Goal: Task Accomplishment & Management: Manage account settings

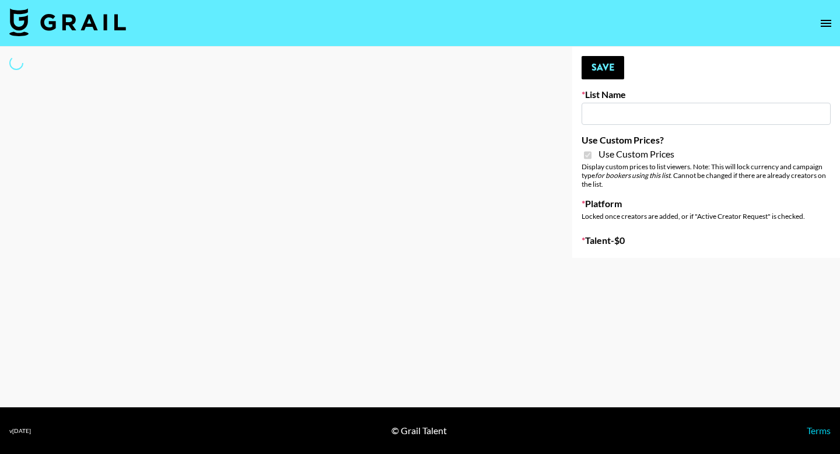
type input "Earth Cure ([DATE])"
checkbox input "true"
select select "Brand"
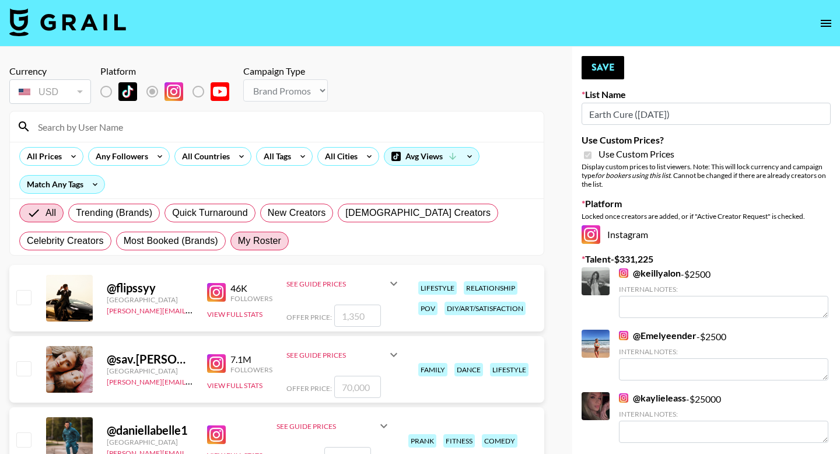
click at [265, 241] on span "My Roster" at bounding box center [259, 241] width 43 height 14
click at [238, 241] on input "My Roster" at bounding box center [238, 241] width 0 height 0
radio input "true"
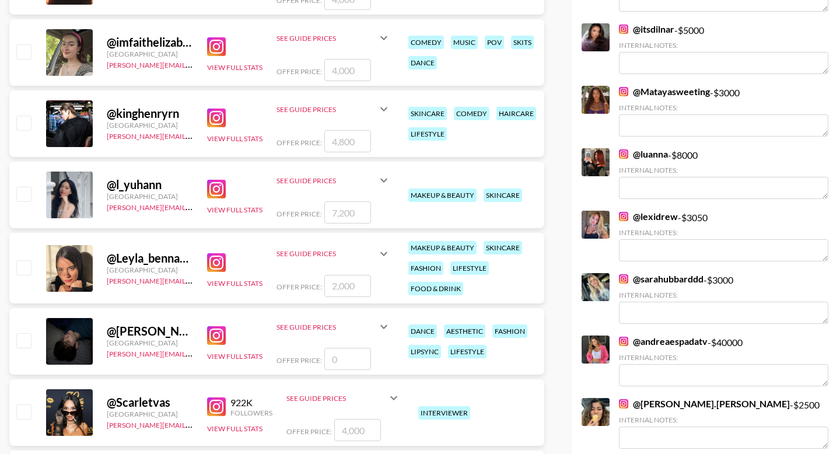
scroll to position [811, 0]
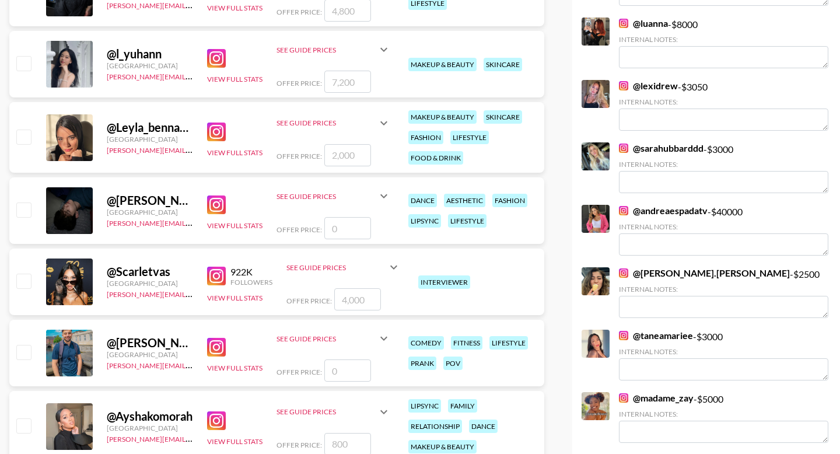
click at [23, 281] on input "checkbox" at bounding box center [23, 281] width 14 height 14
checkbox input "true"
type input "4000"
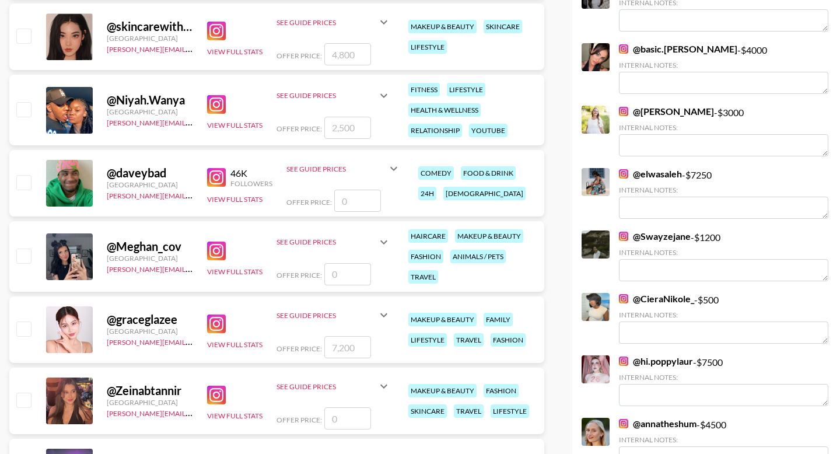
scroll to position [1793, 0]
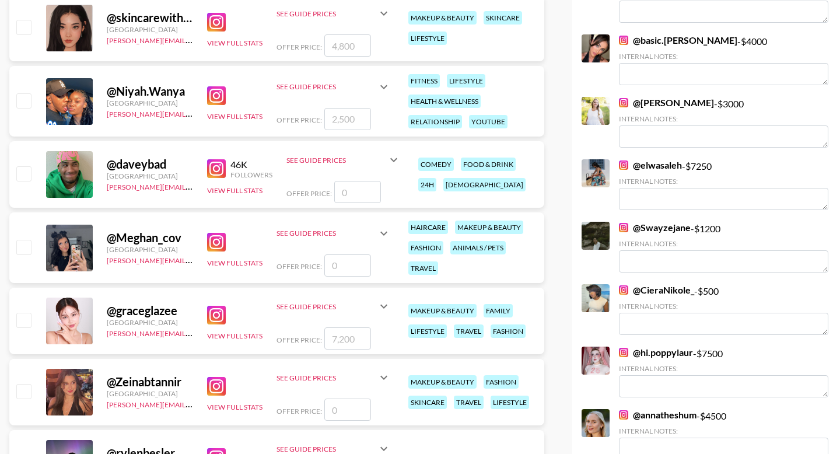
click at [18, 99] on input "checkbox" at bounding box center [23, 100] width 14 height 14
checkbox input "true"
type input "2500"
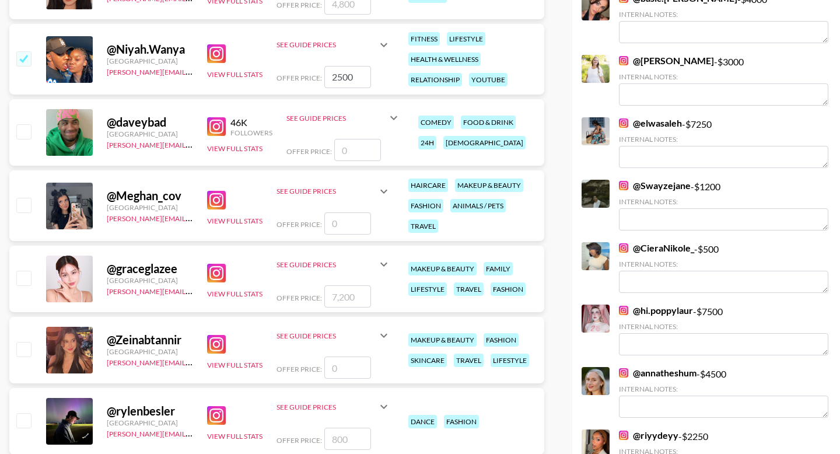
scroll to position [1843, 0]
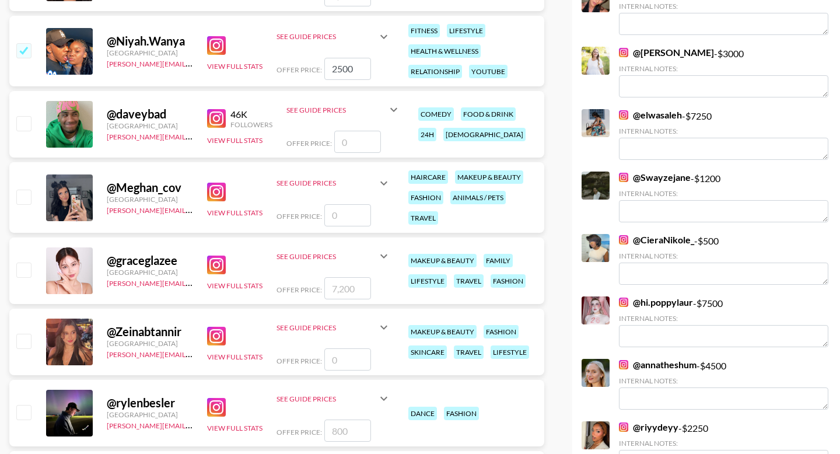
click at [29, 196] on input "checkbox" at bounding box center [23, 197] width 14 height 14
checkbox input "false"
click at [355, 213] on input "number" at bounding box center [347, 215] width 47 height 22
type input "1"
checkbox input "true"
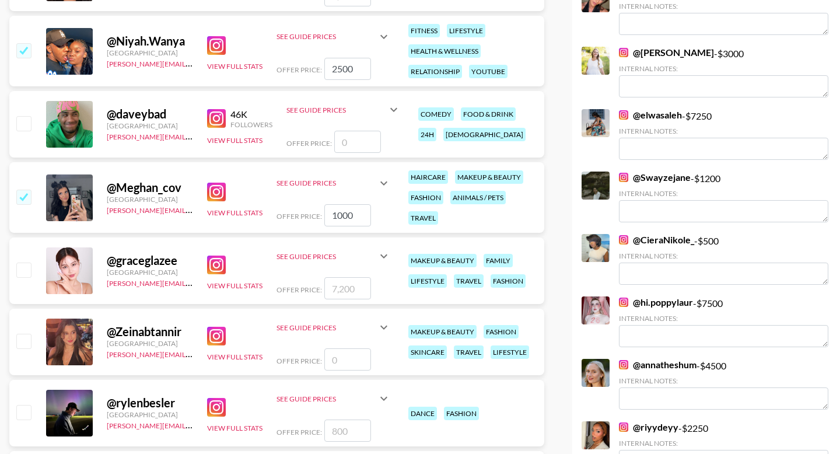
scroll to position [2100, 0]
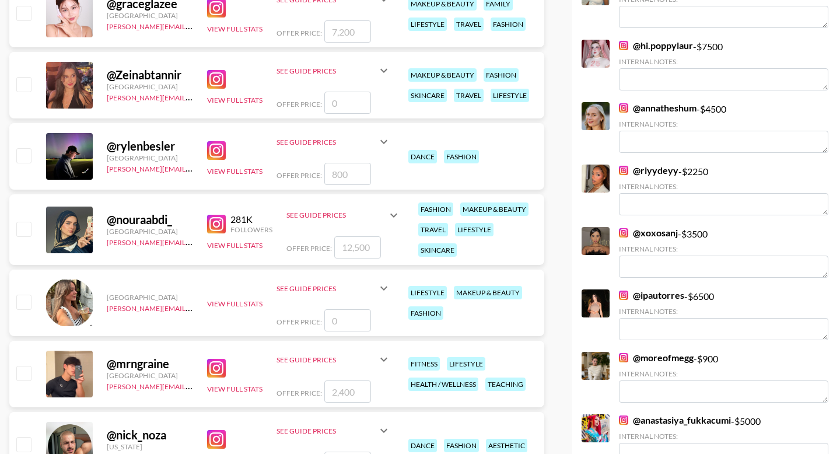
type input "1000"
click at [23, 83] on input "checkbox" at bounding box center [23, 84] width 14 height 14
checkbox input "false"
click at [336, 113] on input "number" at bounding box center [347, 103] width 47 height 22
type input "2"
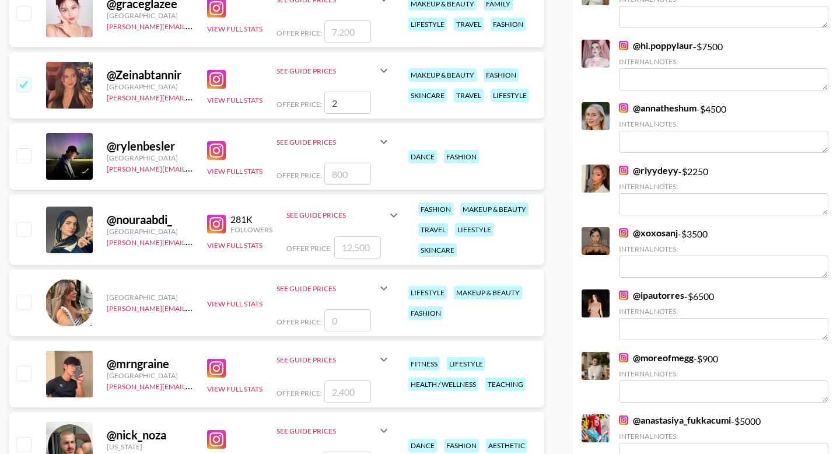
checkbox input "true"
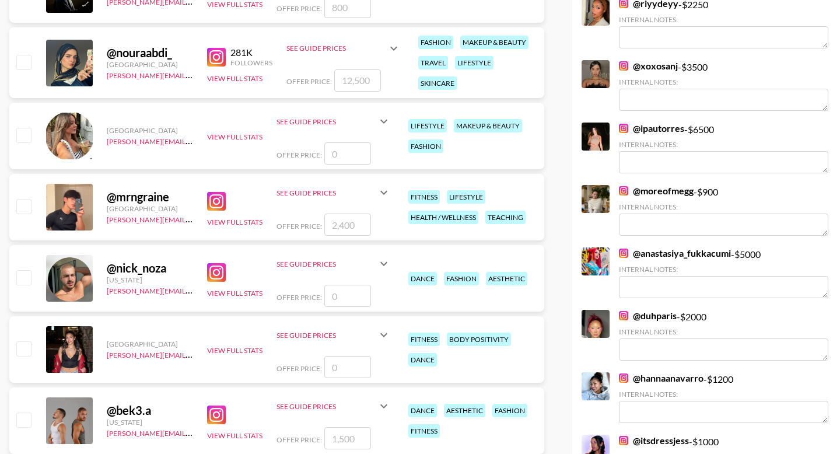
scroll to position [2280, 0]
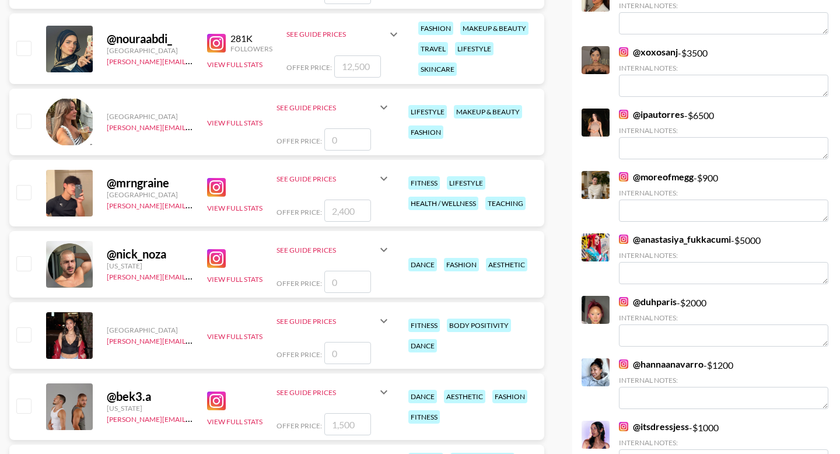
type input "2500"
click at [23, 52] on input "checkbox" at bounding box center [23, 48] width 14 height 14
checkbox input "true"
click at [349, 66] on input "12500" at bounding box center [357, 66] width 47 height 22
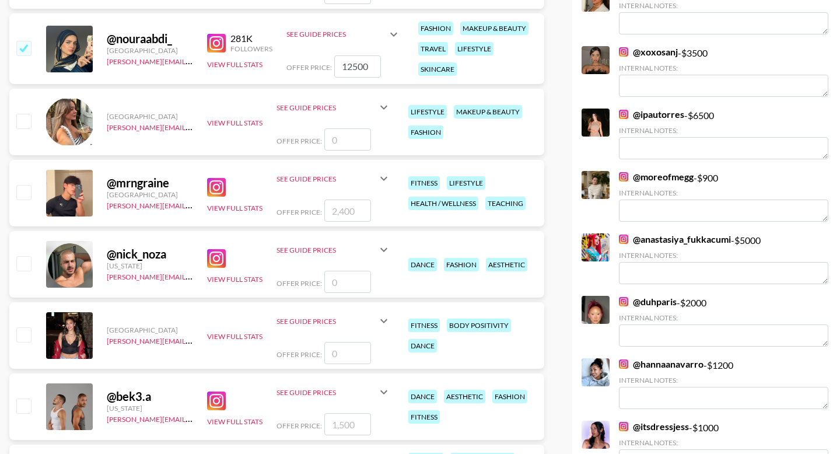
click at [349, 66] on input "12500" at bounding box center [357, 66] width 47 height 22
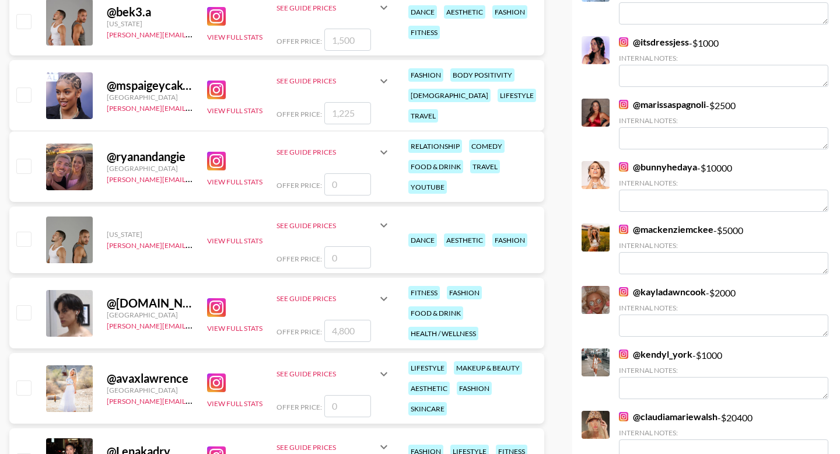
scroll to position [2921, 0]
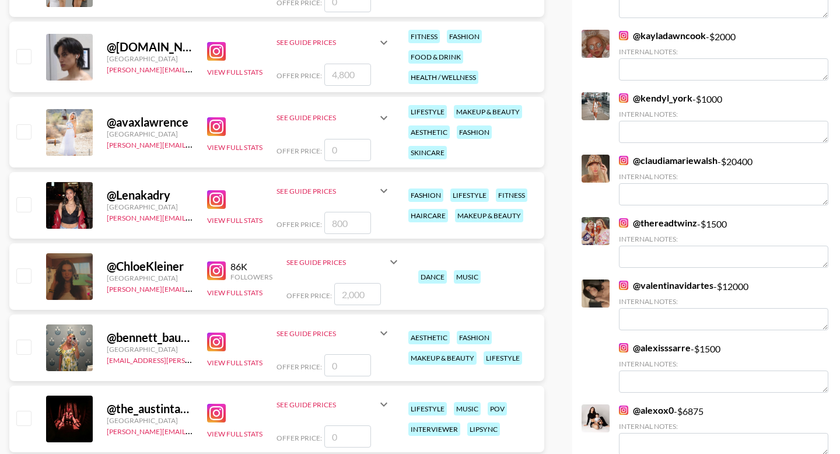
type input "3000"
click at [26, 207] on input "checkbox" at bounding box center [23, 204] width 14 height 14
checkbox input "true"
click at [347, 220] on input "800" at bounding box center [347, 223] width 47 height 22
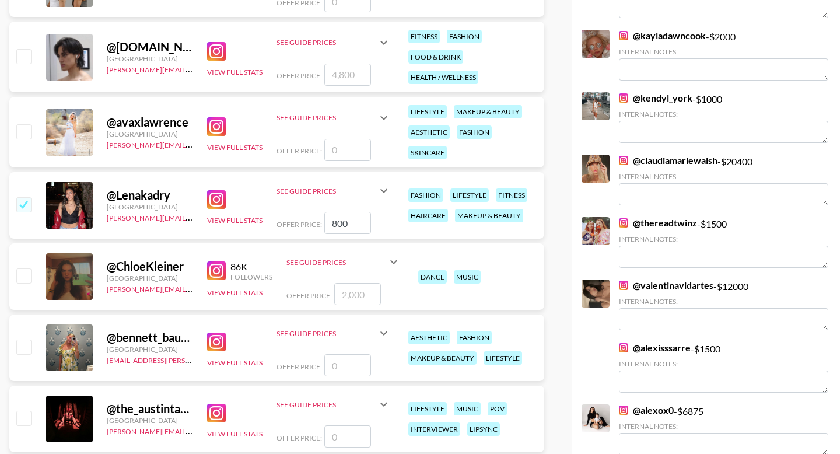
click at [347, 220] on input "800" at bounding box center [347, 223] width 47 height 22
type input "1200"
click at [21, 272] on input "checkbox" at bounding box center [23, 275] width 14 height 14
checkbox input "true"
type input "2000"
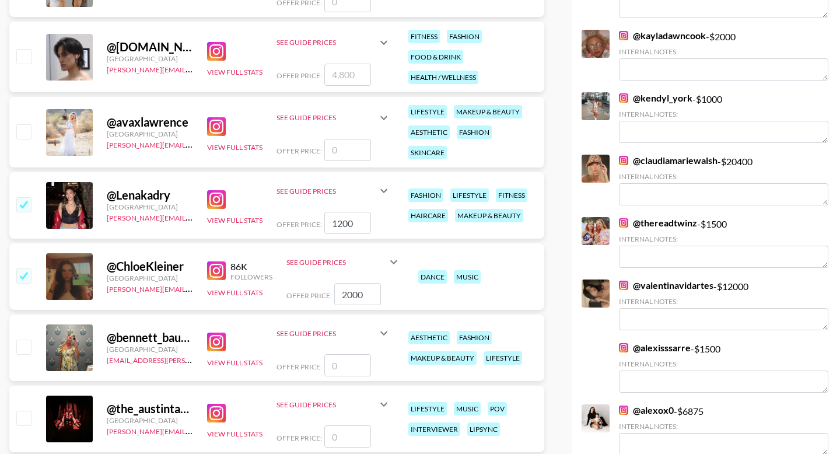
click at [24, 345] on input "checkbox" at bounding box center [23, 346] width 14 height 14
checkbox input "false"
click at [335, 360] on input "number" at bounding box center [347, 365] width 47 height 22
type input "2"
checkbox input "true"
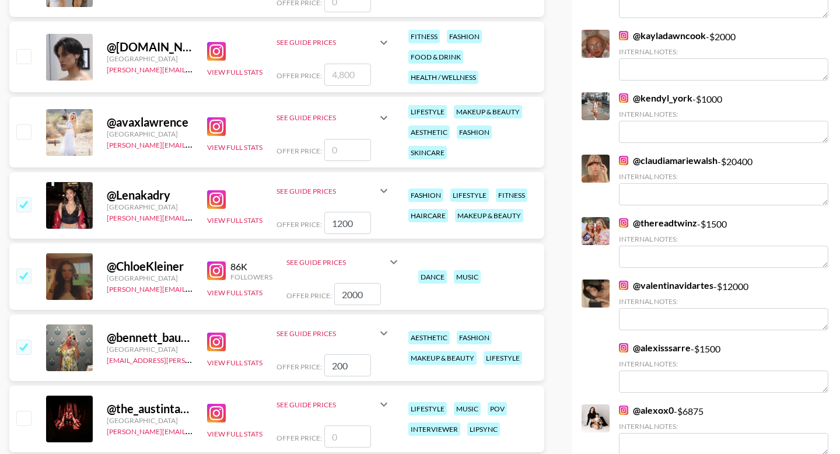
type input "2000"
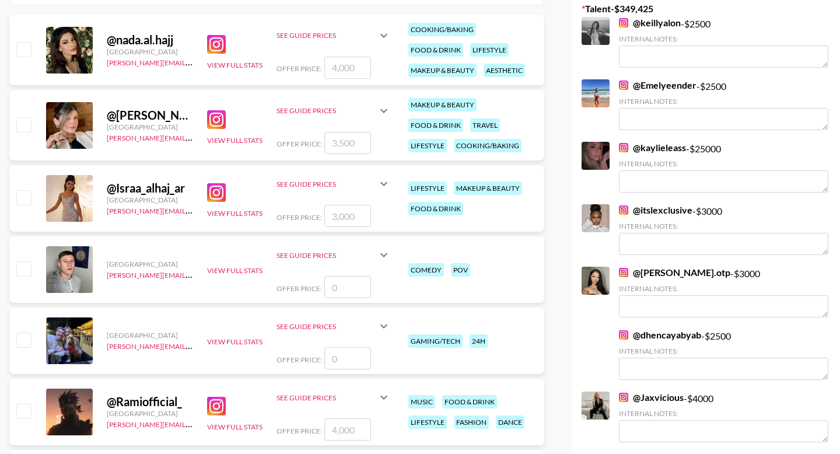
scroll to position [0, 0]
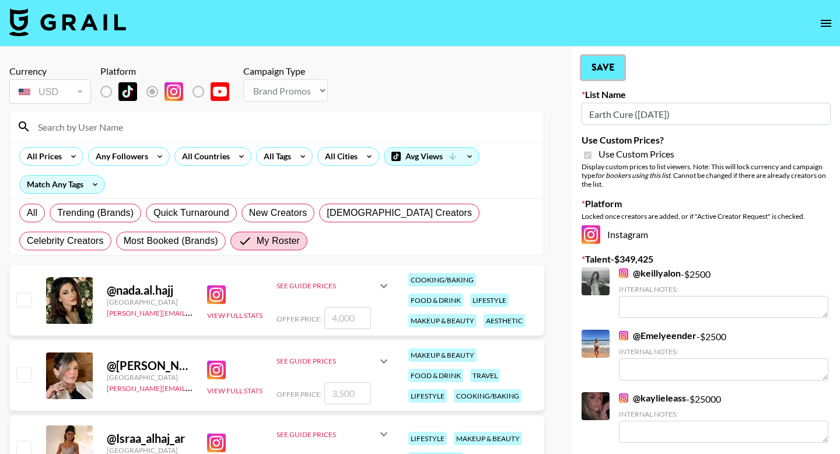
click at [598, 68] on button "Save" at bounding box center [602, 67] width 43 height 23
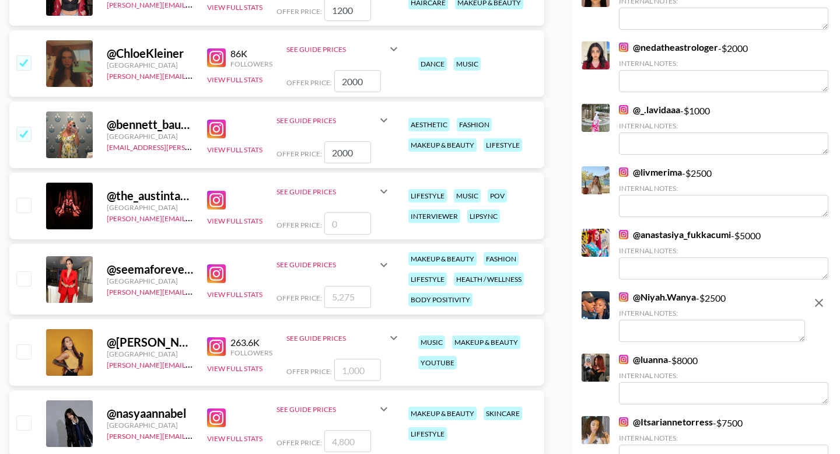
scroll to position [3424, 0]
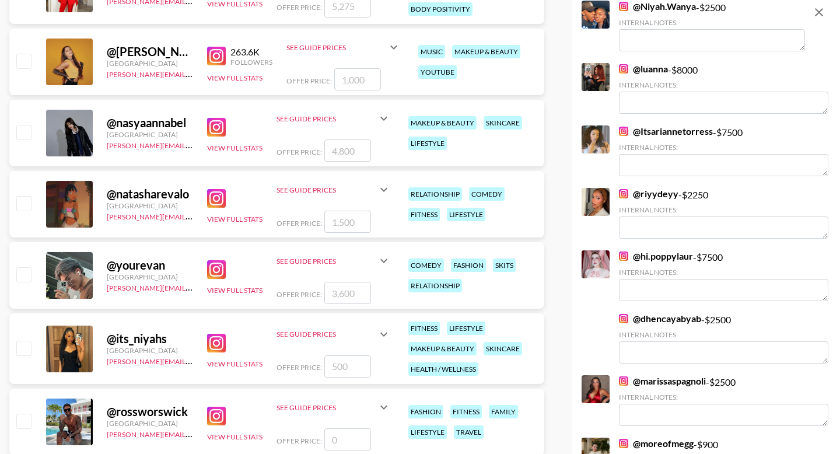
click at [26, 351] on input "checkbox" at bounding box center [23, 348] width 14 height 14
checkbox input "true"
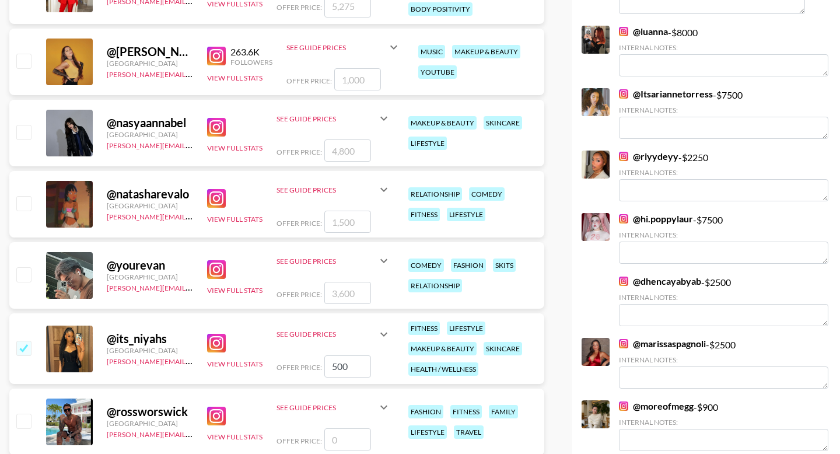
click at [339, 362] on input "500" at bounding box center [347, 366] width 47 height 22
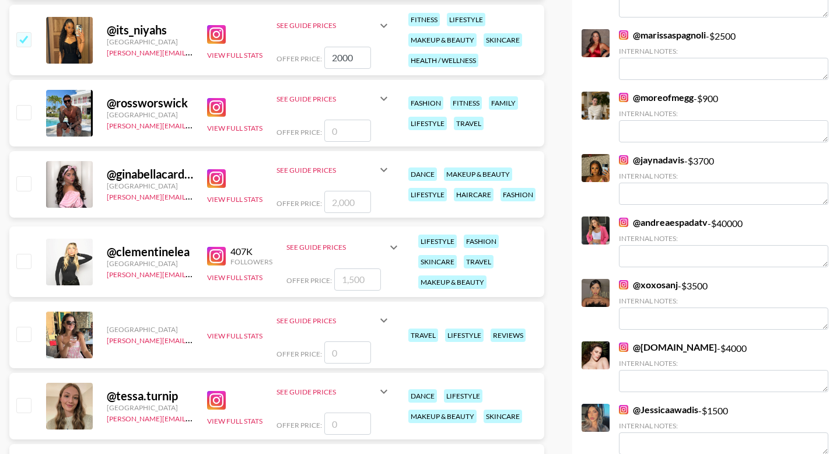
type input "2000"
click at [30, 185] on input "checkbox" at bounding box center [23, 183] width 14 height 14
checkbox input "true"
type input "2000"
click at [26, 262] on input "checkbox" at bounding box center [23, 261] width 14 height 14
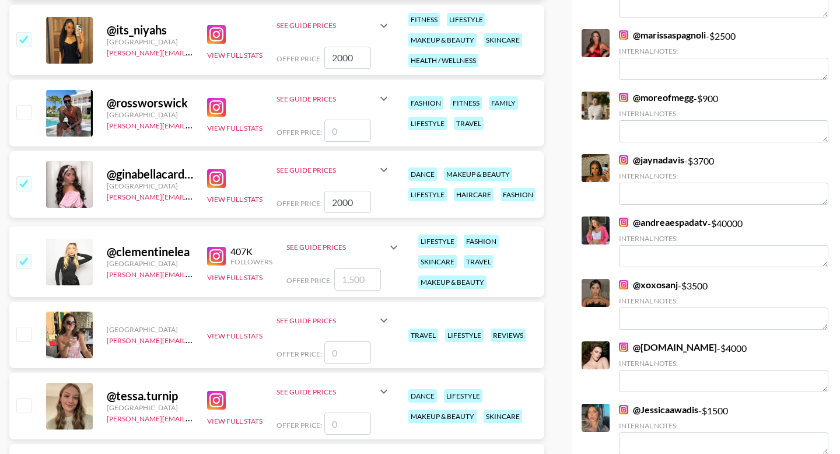
checkbox input "true"
type input "1500"
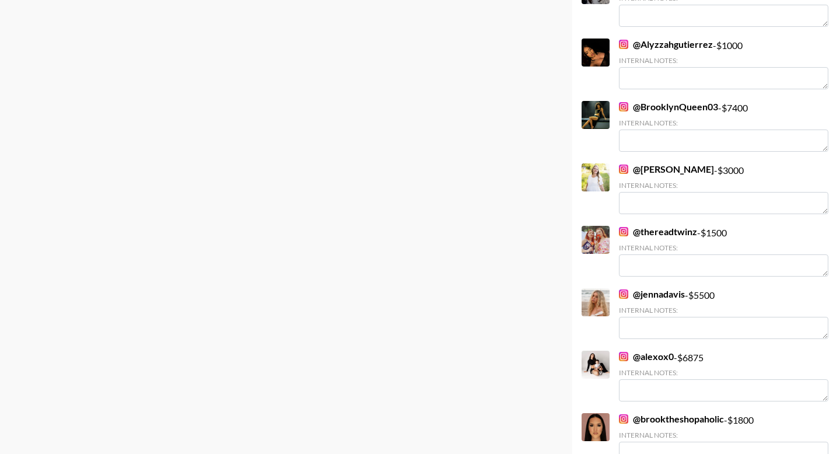
scroll to position [0, 0]
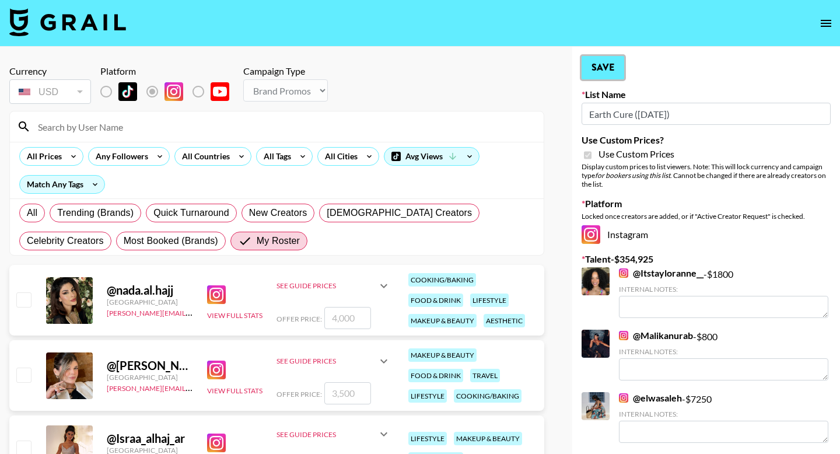
click at [600, 61] on button "Save" at bounding box center [602, 67] width 43 height 23
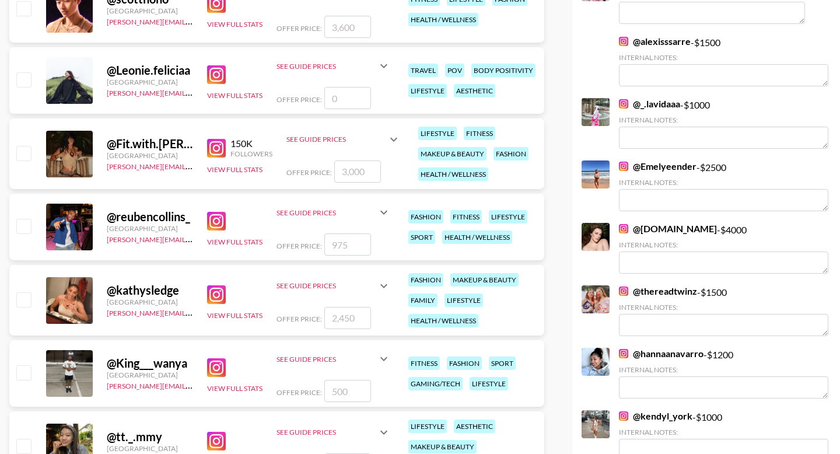
scroll to position [4547, 0]
